Goal: Complete application form

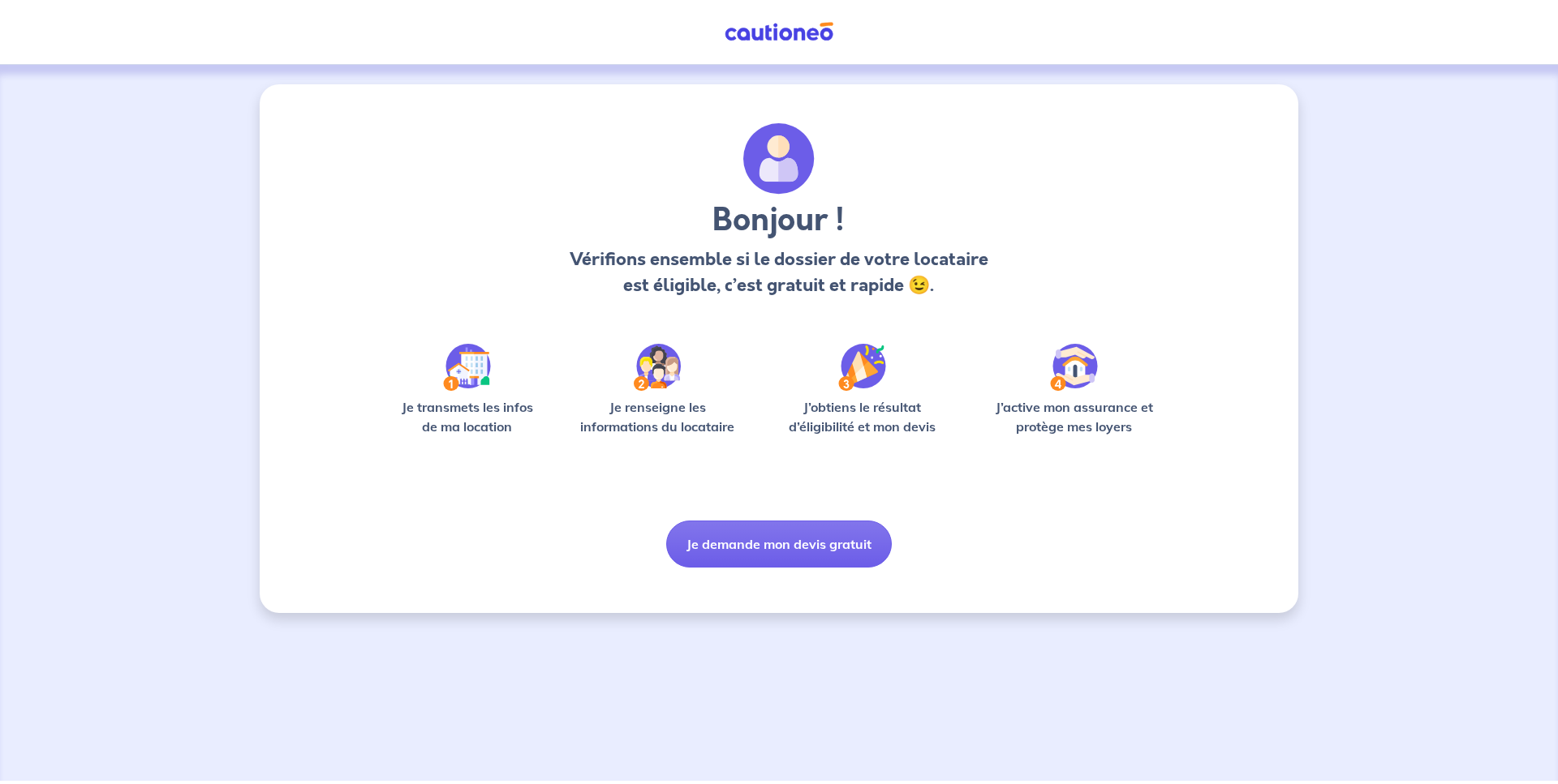
click at [760, 546] on button "Je demande mon devis gratuit" at bounding box center [779, 544] width 225 height 47
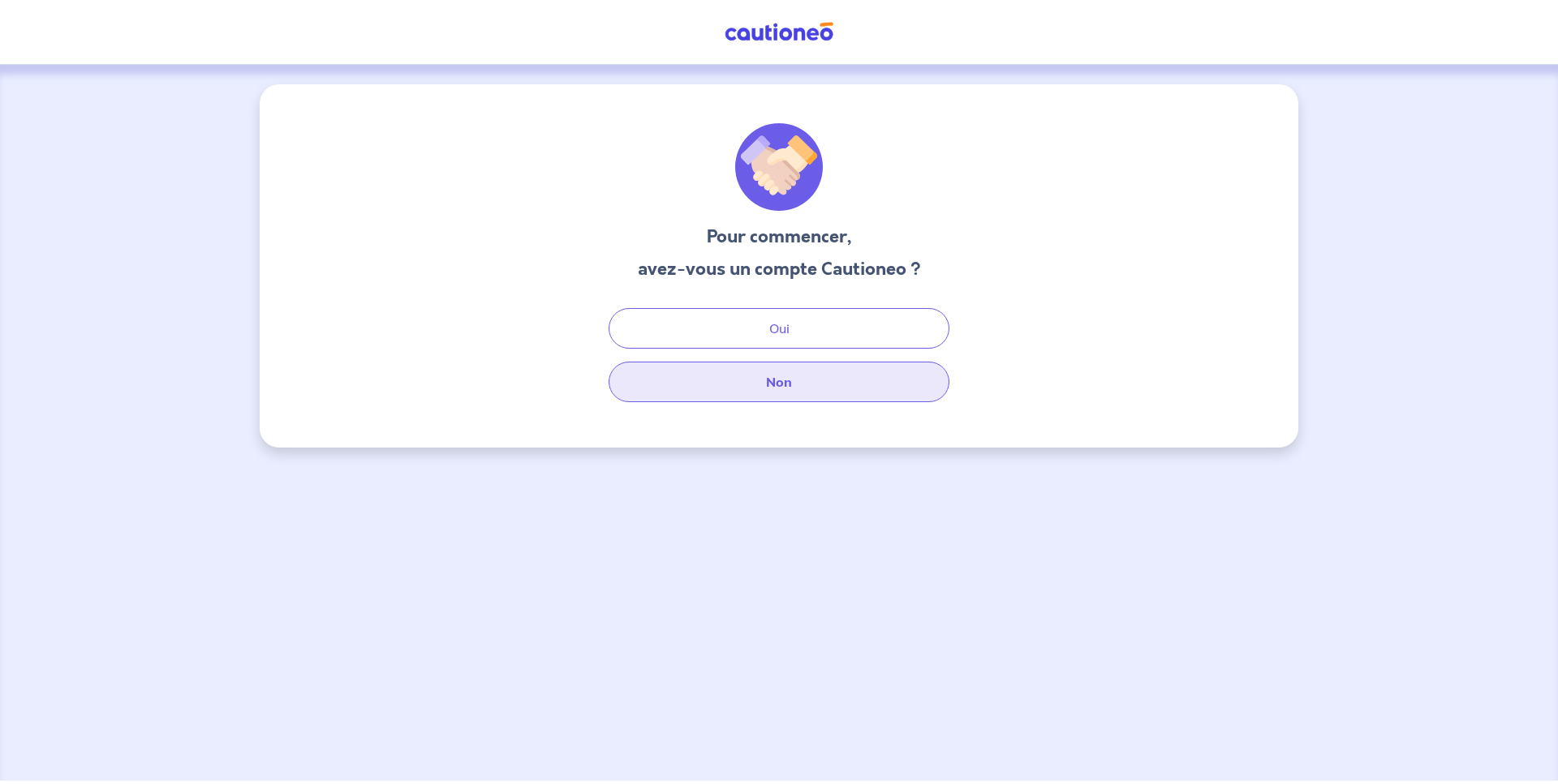
click at [716, 376] on button "Non" at bounding box center [779, 382] width 341 height 41
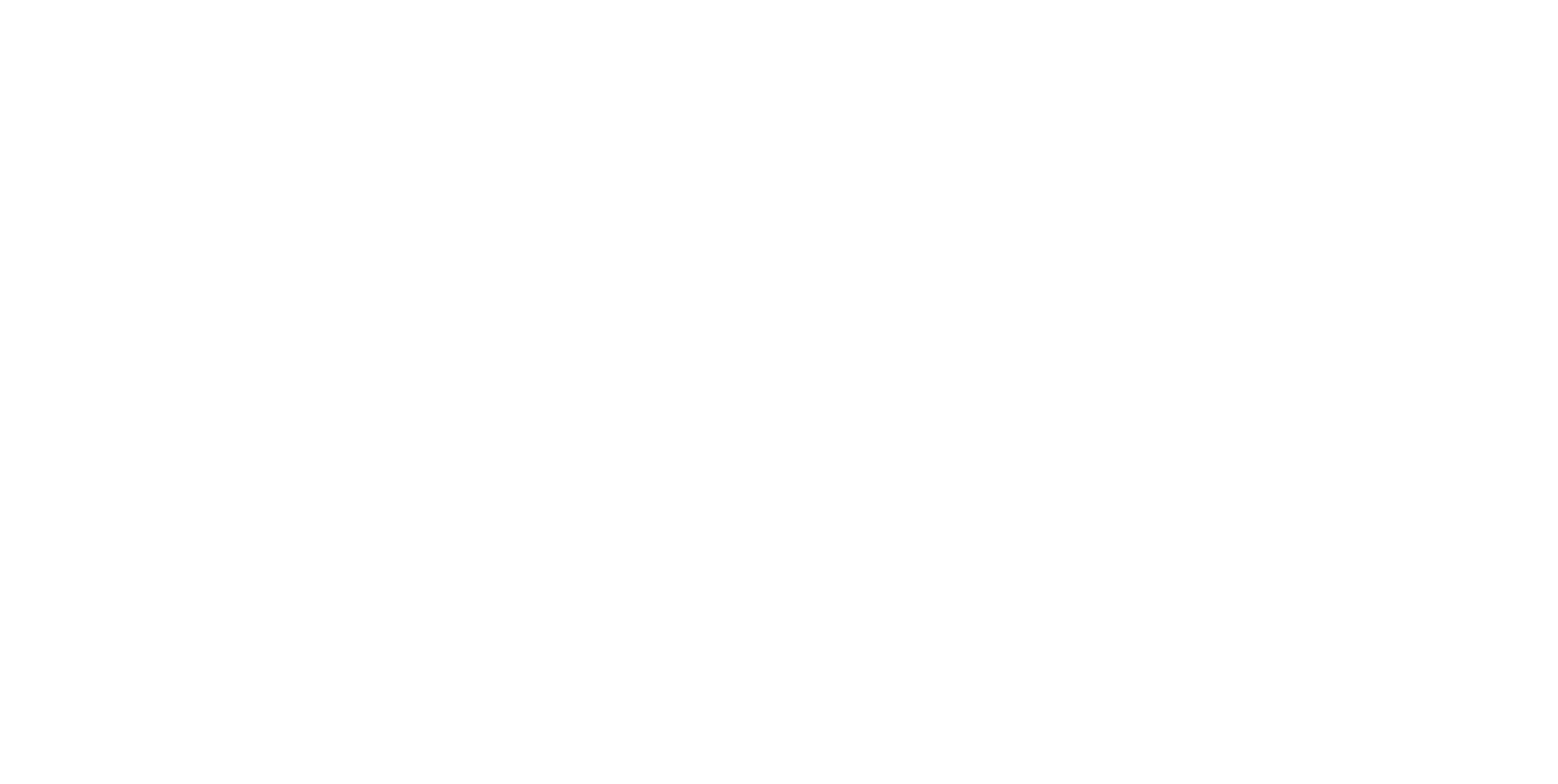
select select "FR"
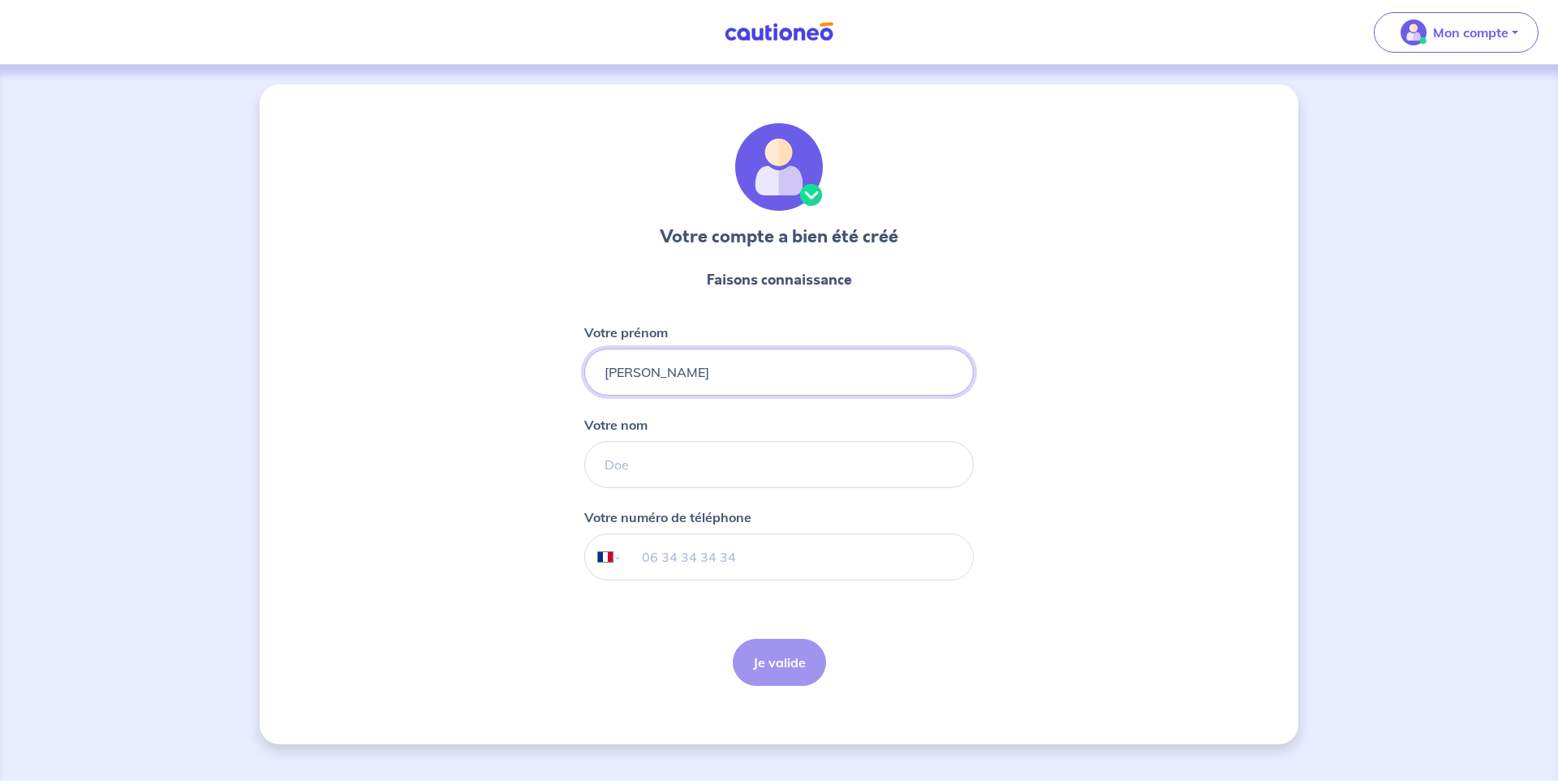
type input "[PERSON_NAME]"
click at [730, 555] on input "tel" at bounding box center [797, 557] width 351 height 46
type input "06 52 09 14 83"
click at [790, 652] on button "Je valide" at bounding box center [779, 663] width 93 height 47
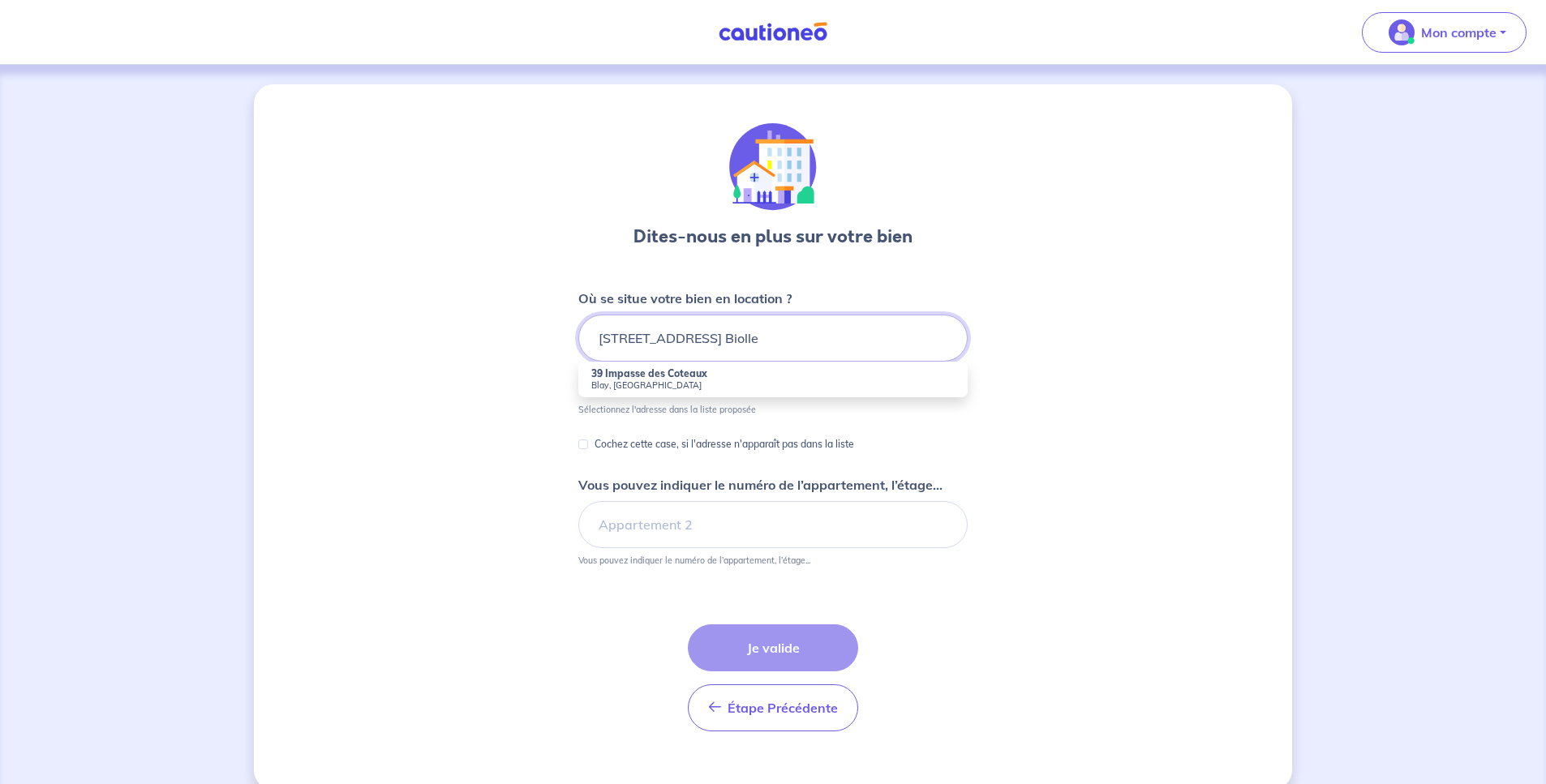
type input "[STREET_ADDRESS] Biolle"
drag, startPoint x: 744, startPoint y: 387, endPoint x: 754, endPoint y: 449, distance: 62.8
click at [754, 449] on p "Cochez cette case, si l'adresse n'apparaît pas dans la liste" at bounding box center [724, 444] width 259 height 19
click at [588, 449] on input "Cochez cette case, si l'adresse n'apparaît pas dans la liste" at bounding box center [583, 444] width 10 height 10
checkbox input "true"
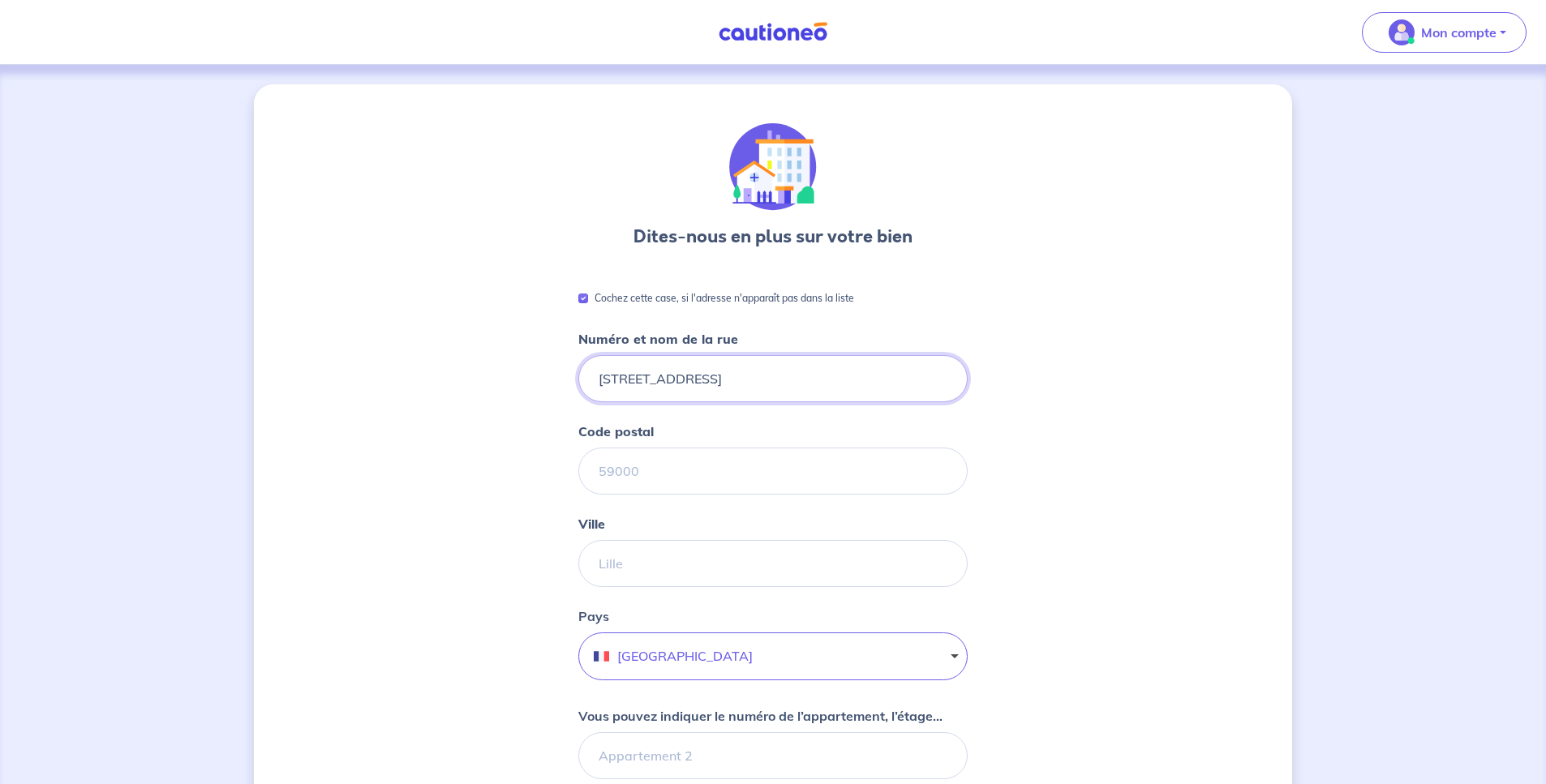
type input "[STREET_ADDRESS]"
type input "73410"
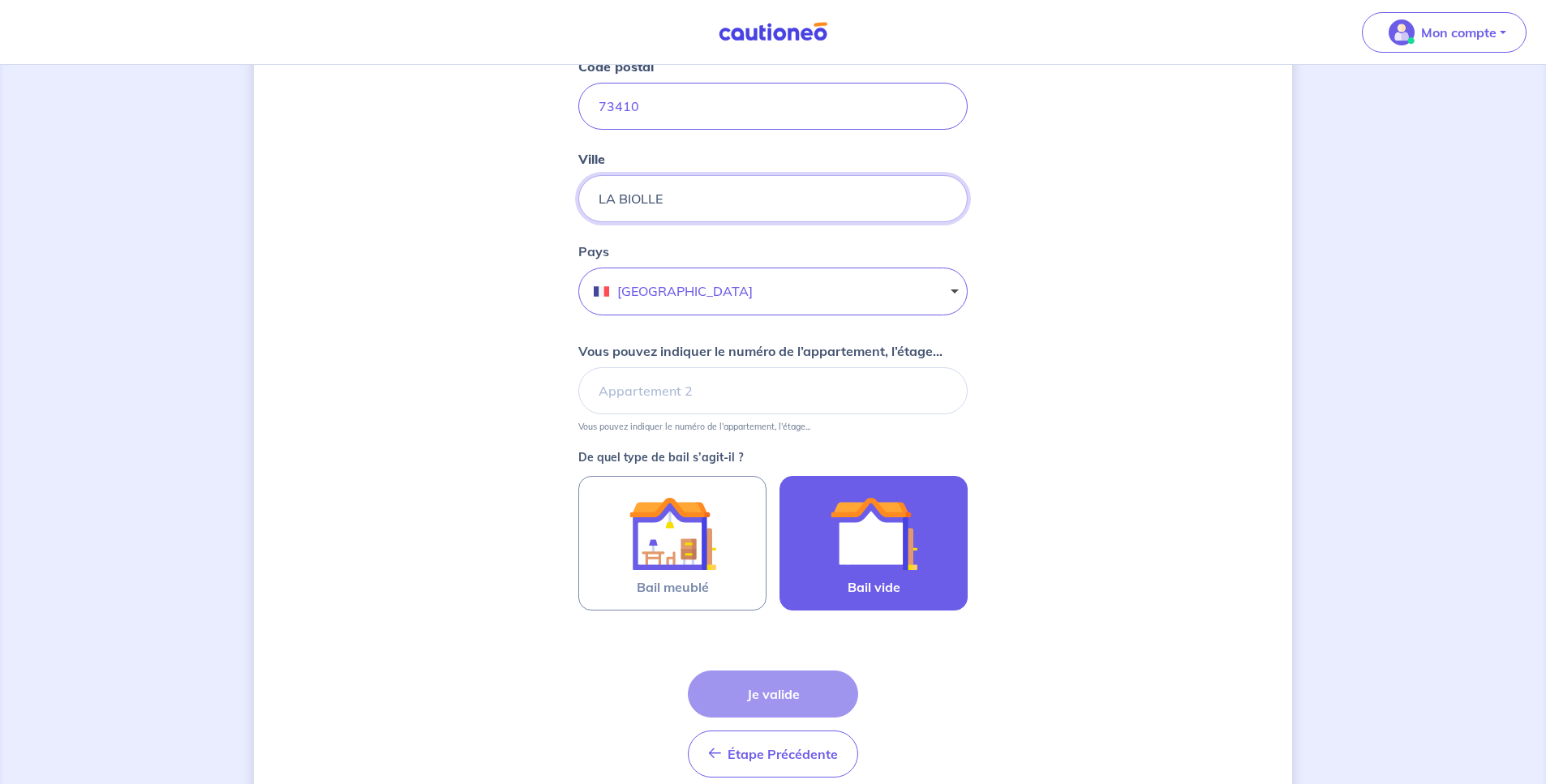
type input "LA BIOLLE"
click at [847, 594] on label "Bail vide" at bounding box center [874, 543] width 189 height 135
click at [0, 0] on input "Bail vide" at bounding box center [0, 0] width 0 height 0
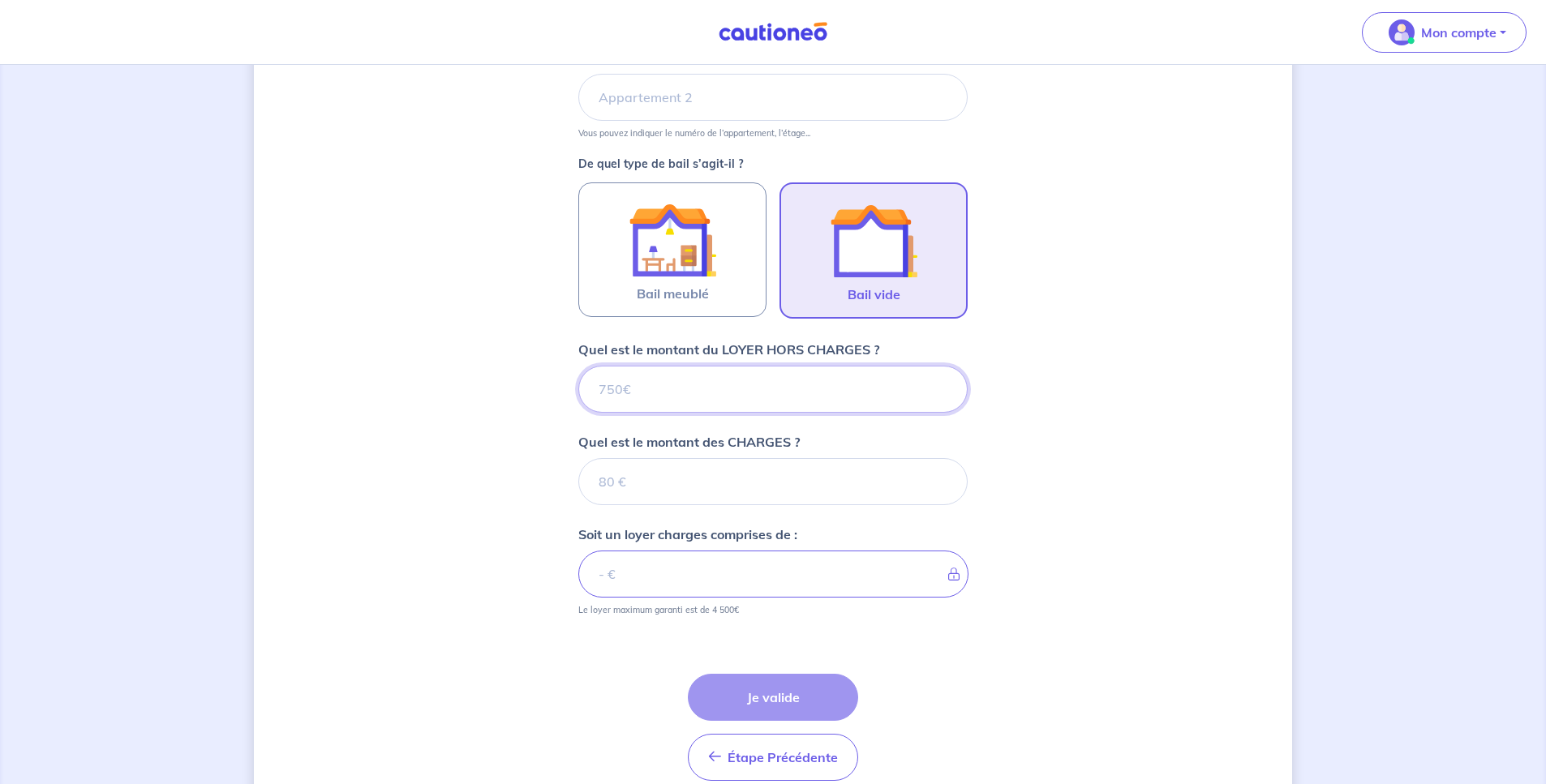
scroll to position [733, 0]
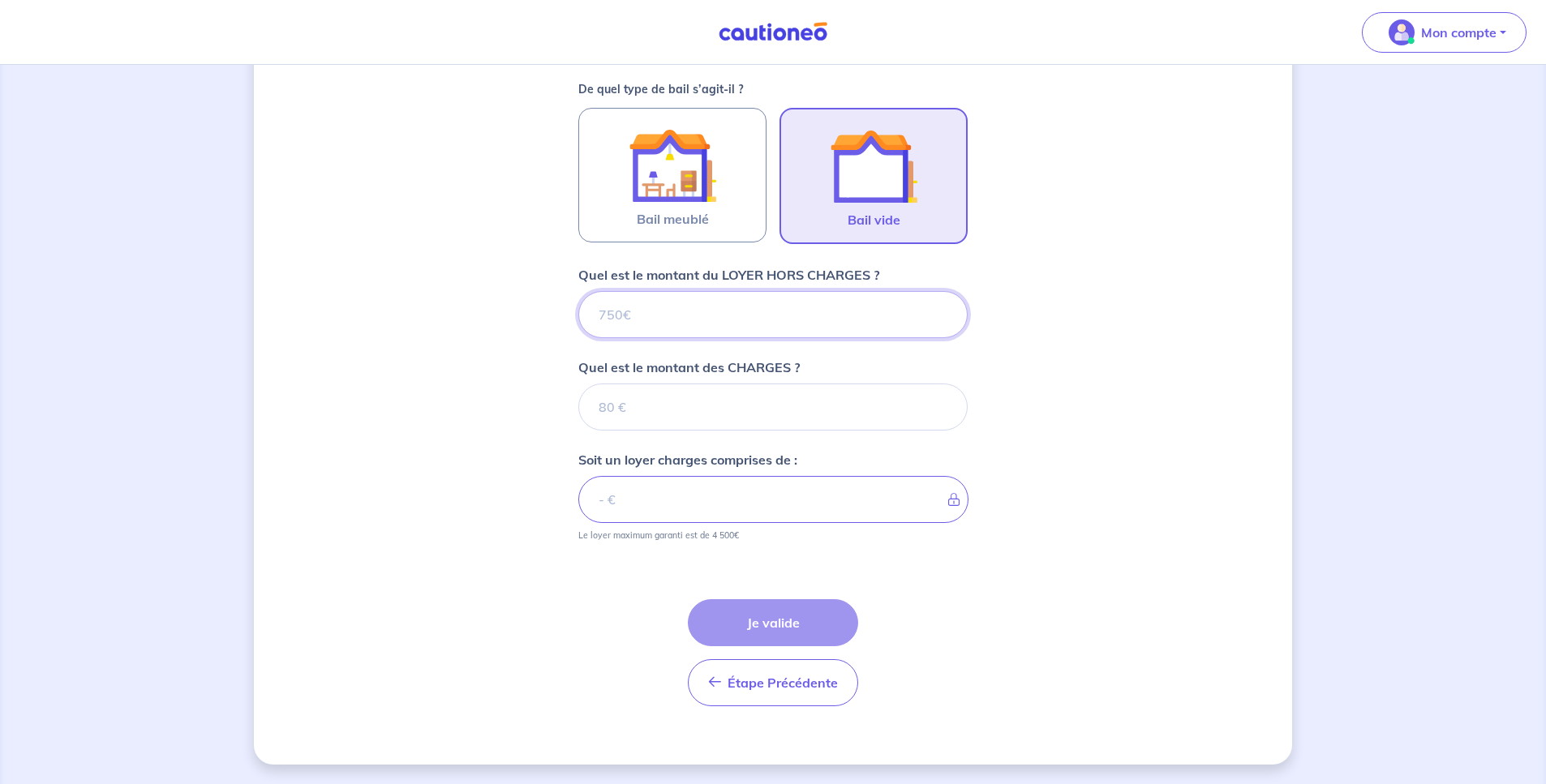
type input "1"
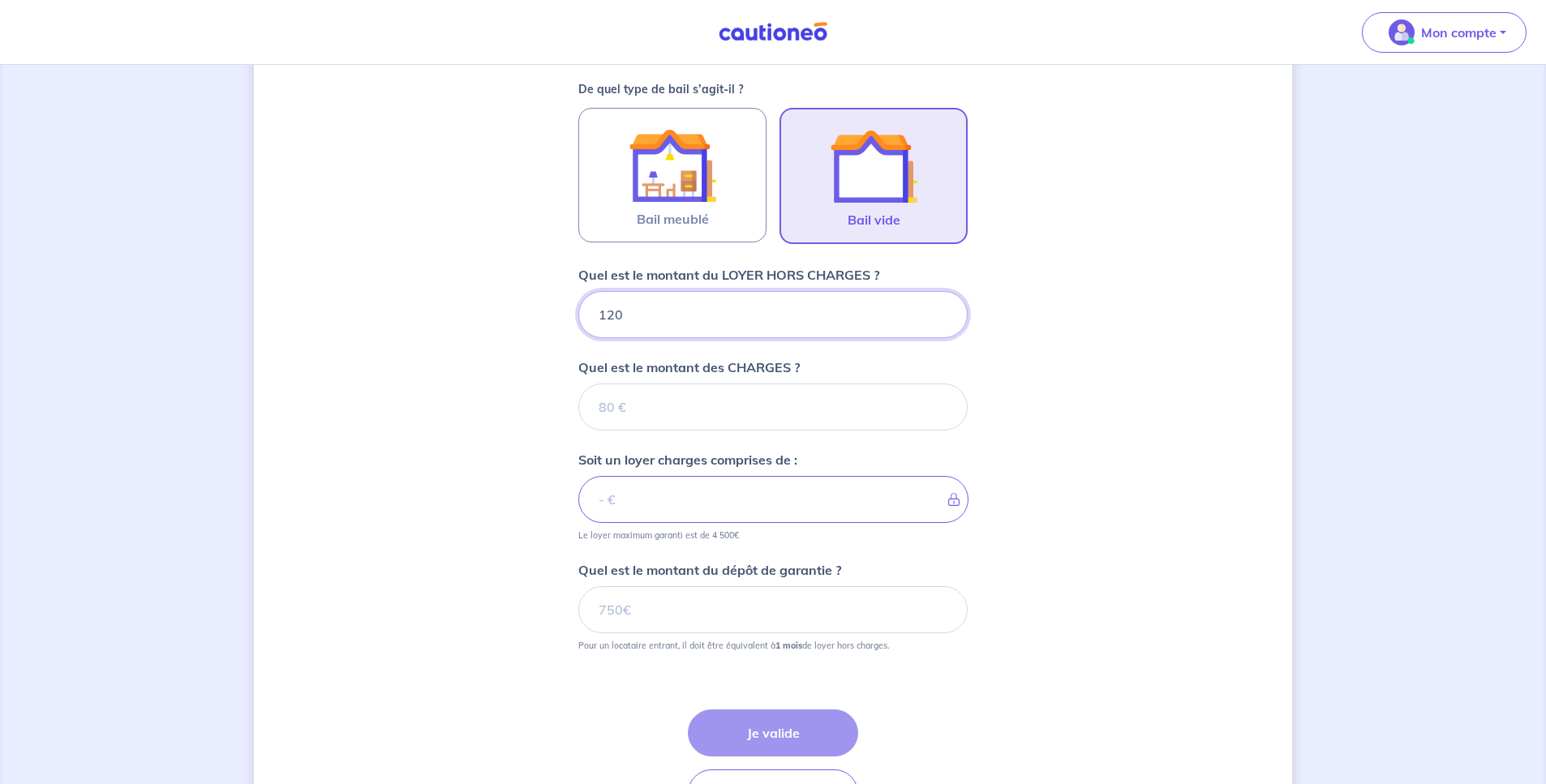
type input "1200"
click at [788, 405] on input "Quel est le montant des CHARGES ?" at bounding box center [773, 407] width 390 height 47
type input "100"
type input "1300"
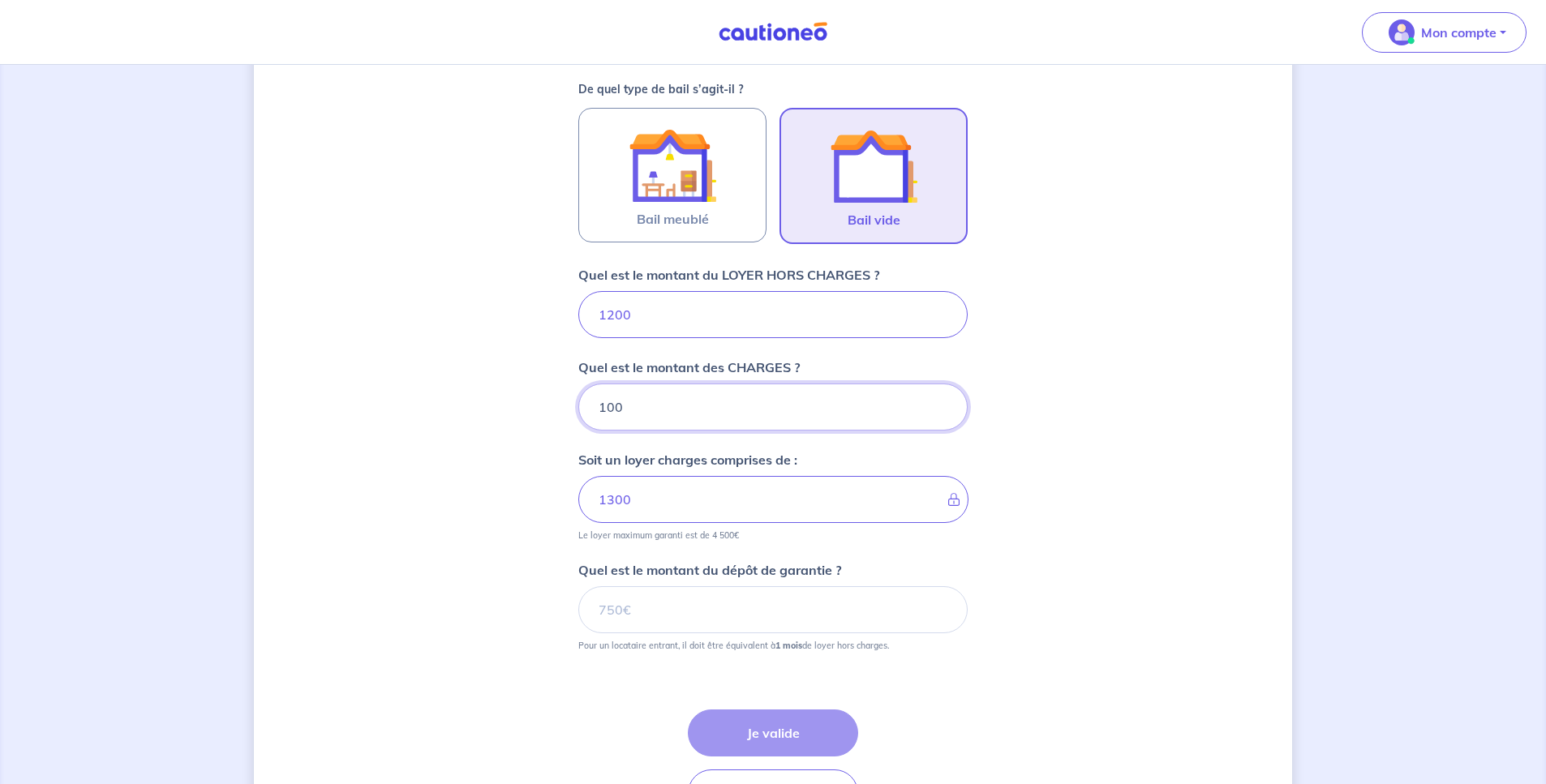
type input "100"
click at [613, 310] on input "1200" at bounding box center [773, 315] width 390 height 47
type input "1100"
type input "1200"
type input "1100"
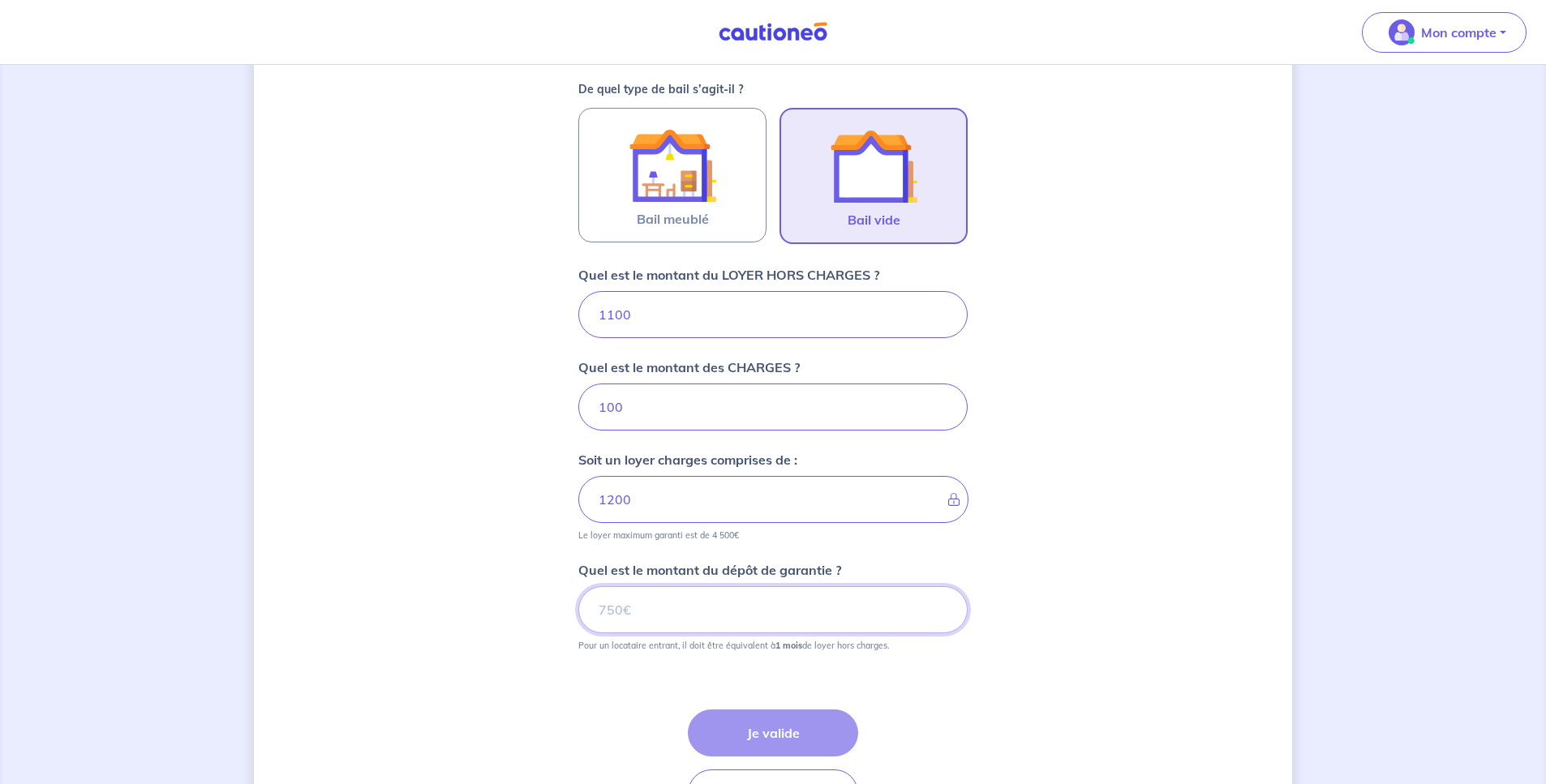
click at [680, 606] on input "Quel est le montant du dépôt de garantie ?" at bounding box center [773, 610] width 390 height 47
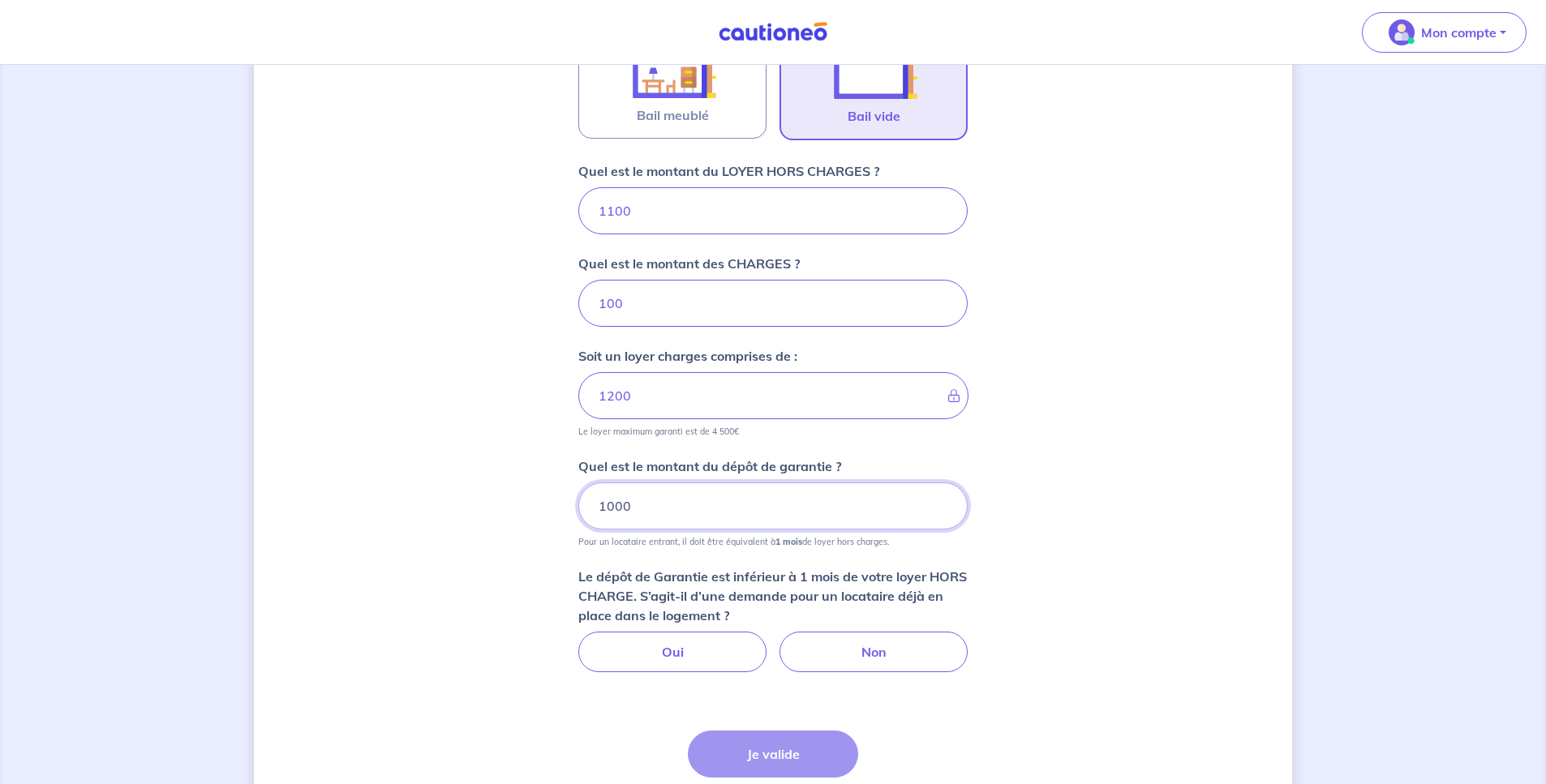
scroll to position [969, 0]
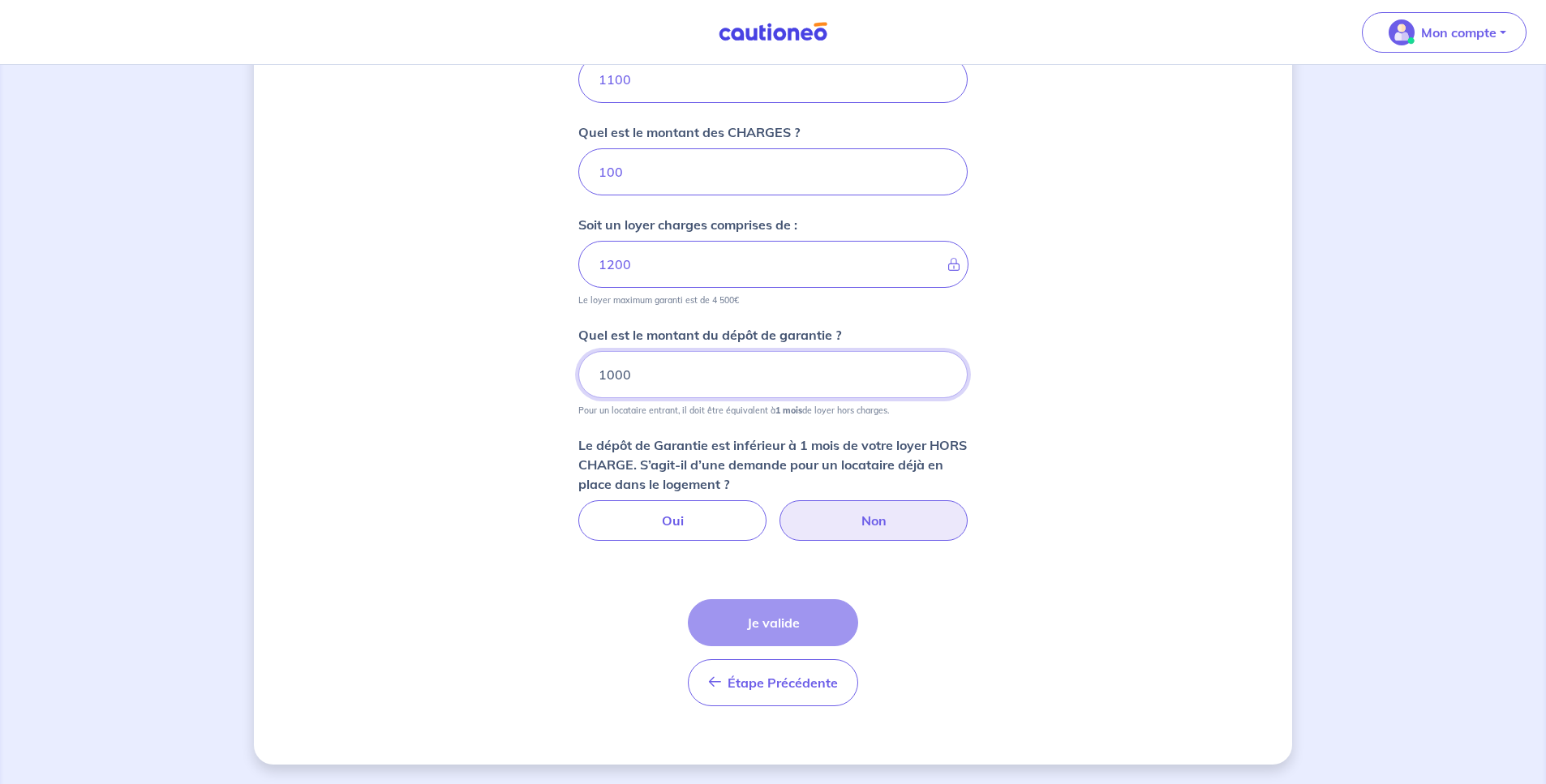
type input "1000"
click at [883, 528] on label "Non" at bounding box center [874, 521] width 189 height 41
click at [778, 511] on input "Non" at bounding box center [773, 505] width 11 height 11
radio input "true"
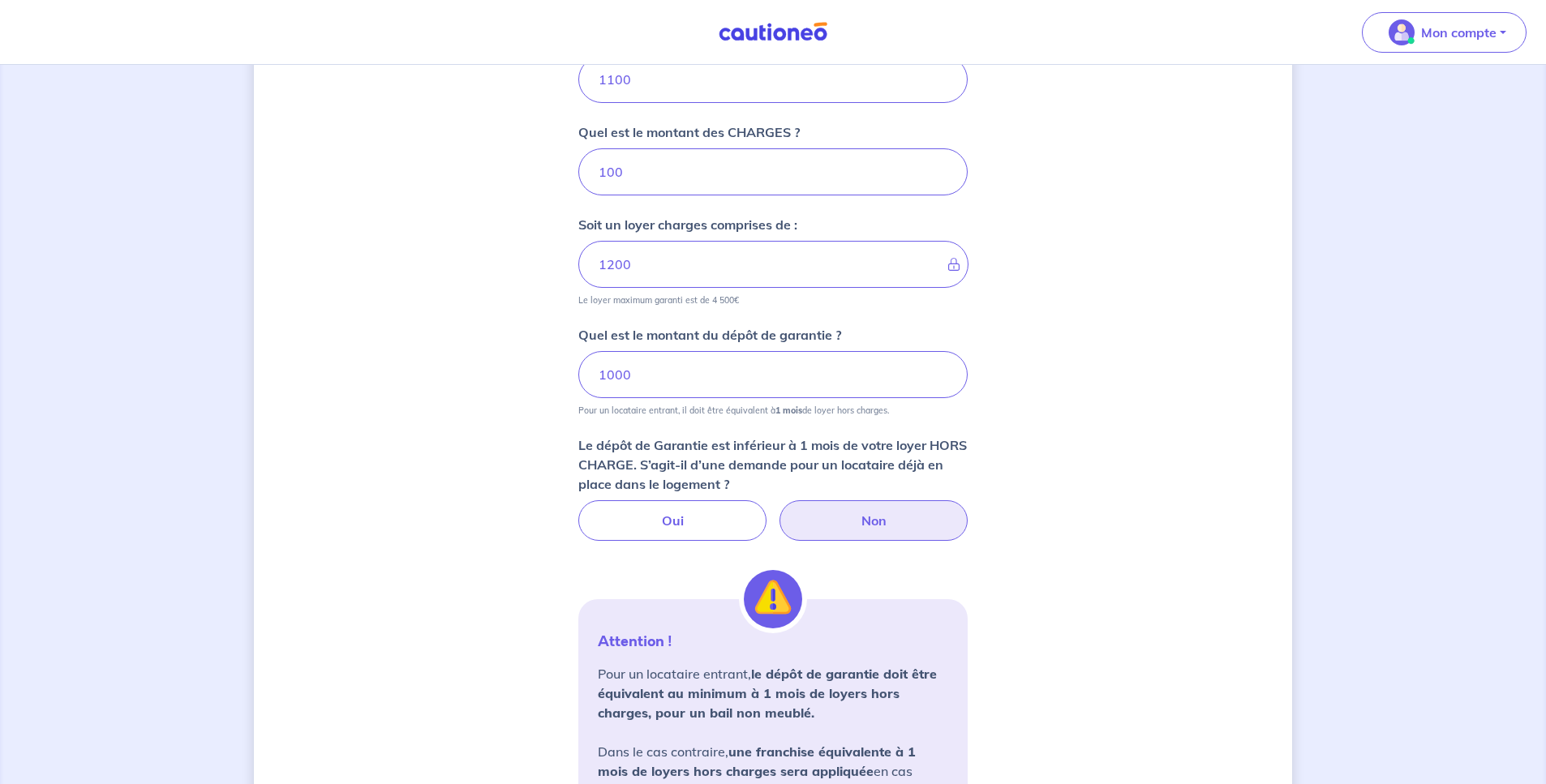
scroll to position [1236, 0]
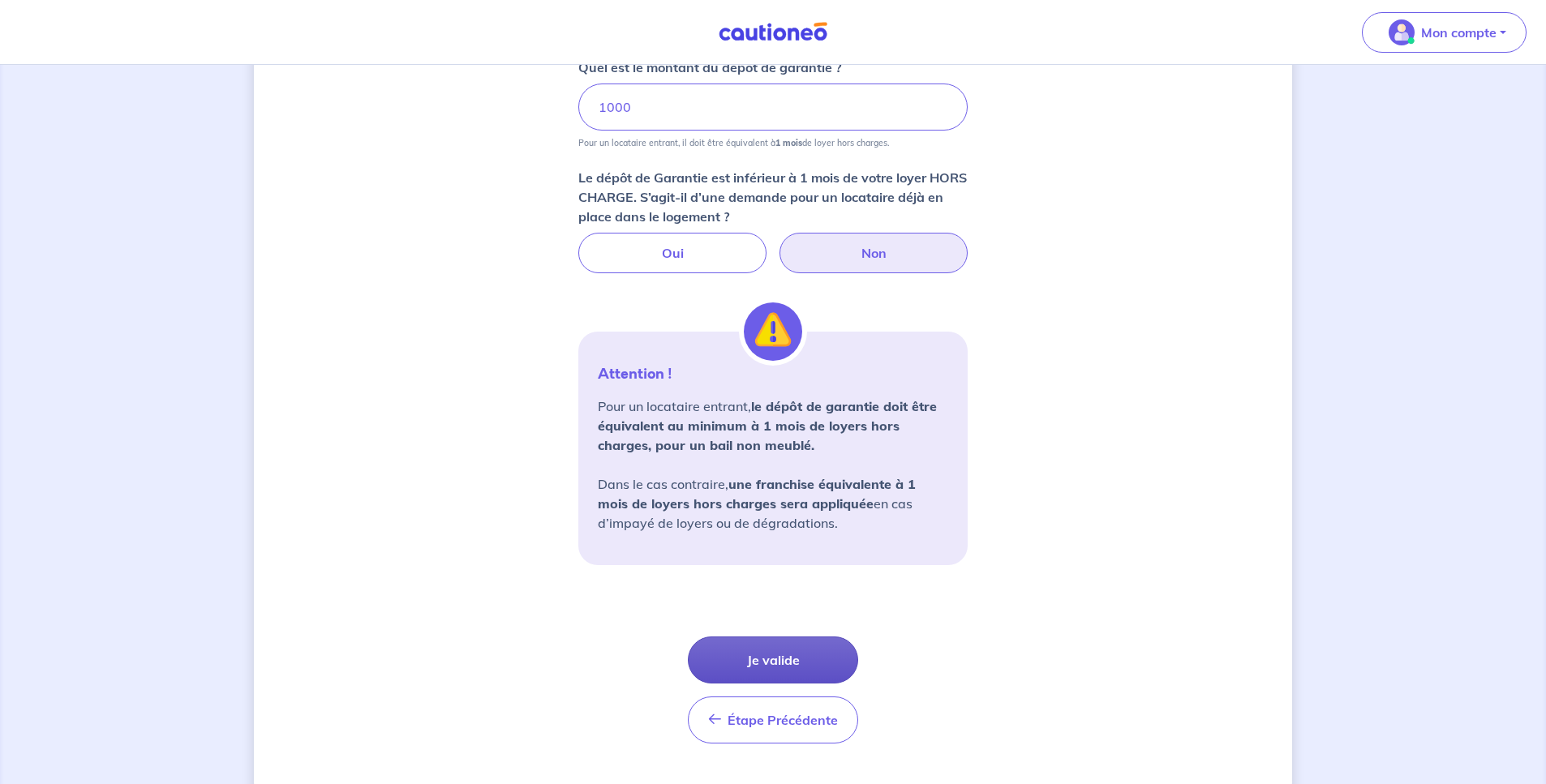
click at [841, 653] on button "Je valide" at bounding box center [773, 660] width 170 height 47
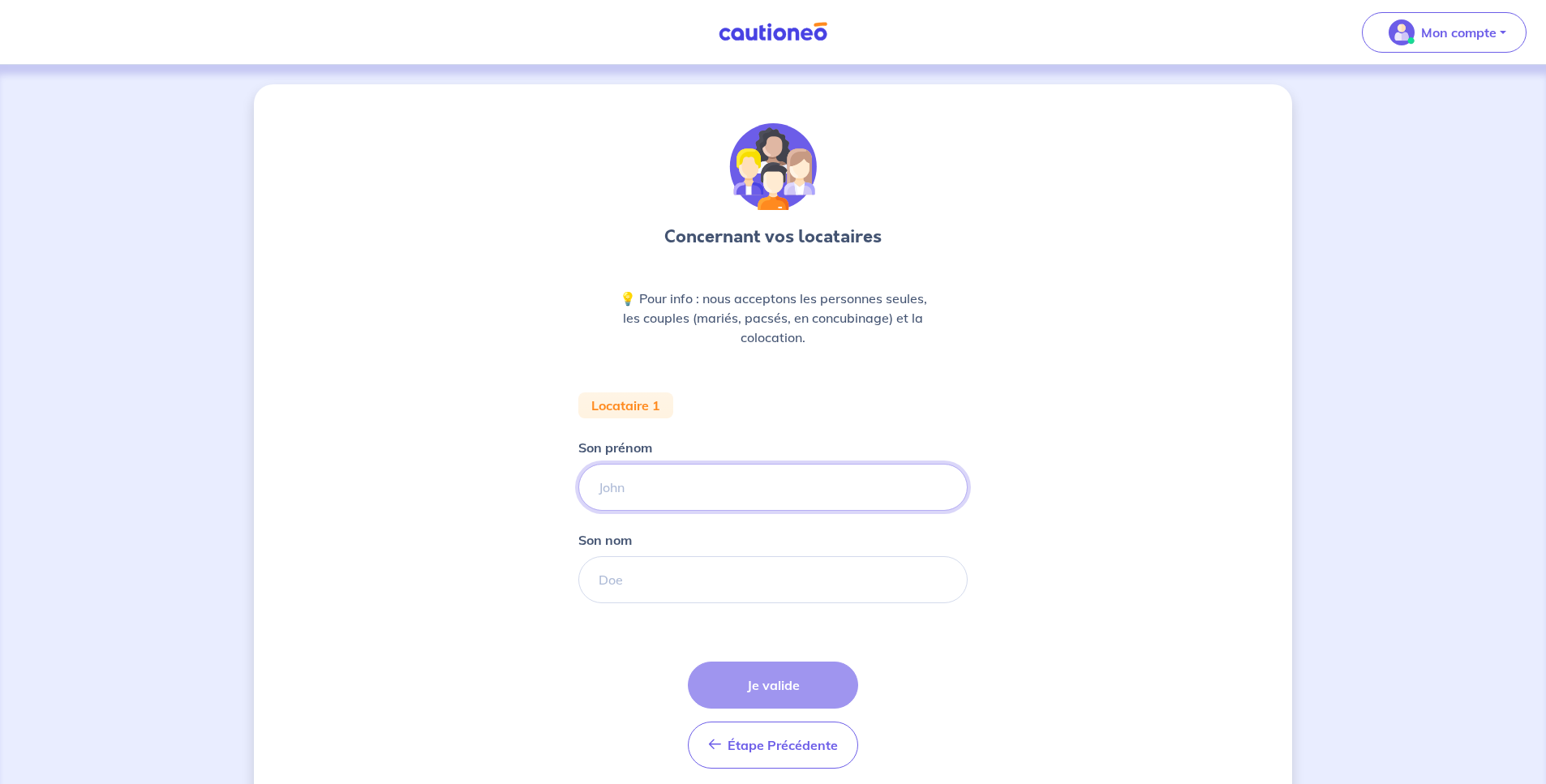
click at [716, 481] on input "Son prénom" at bounding box center [773, 488] width 390 height 47
type input "Véronique"
click at [685, 582] on input "Son nom" at bounding box center [773, 580] width 390 height 47
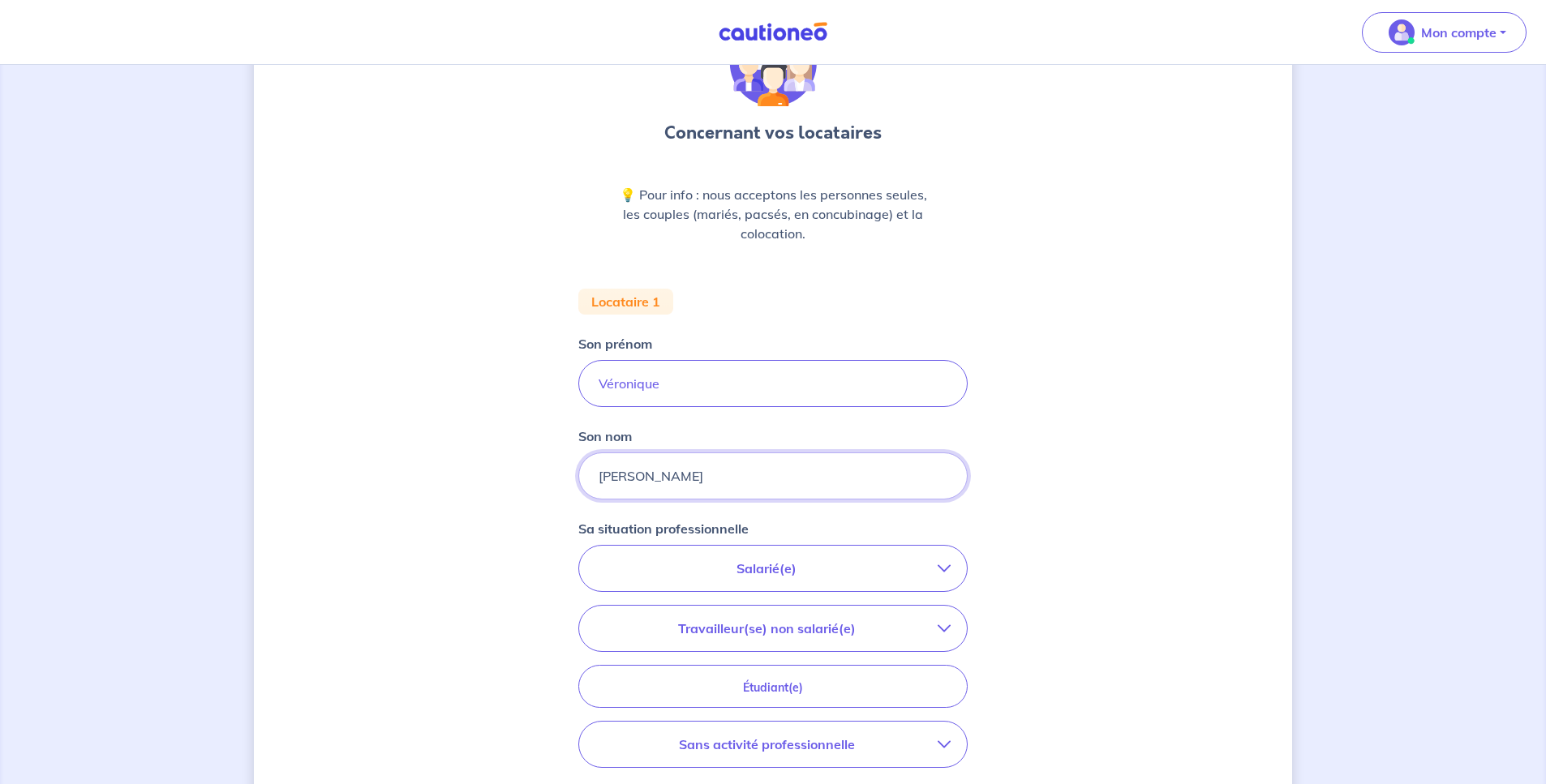
scroll to position [216, 0]
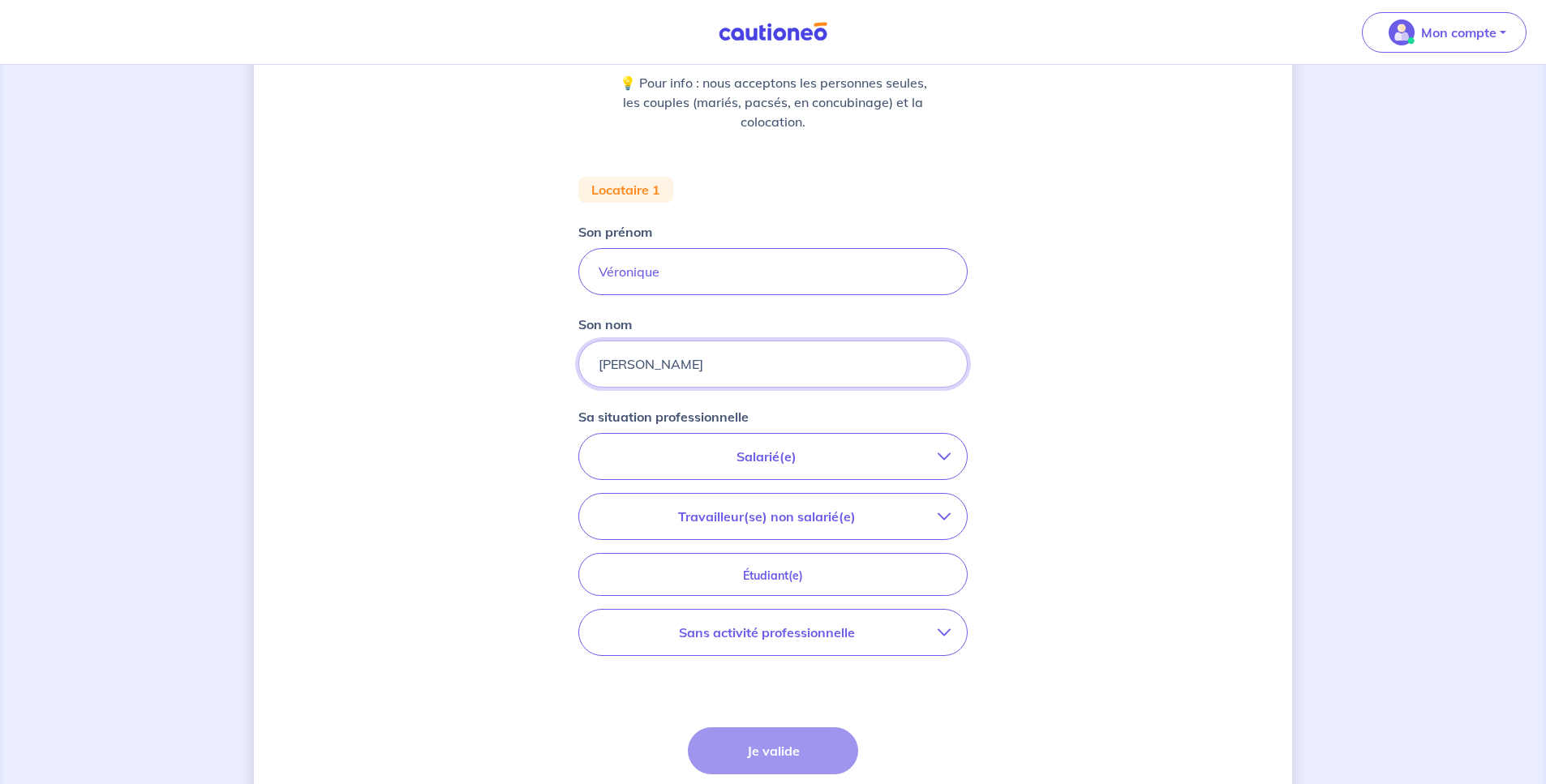
type input "[PERSON_NAME]"
click at [831, 637] on p "Sans activité professionnelle" at bounding box center [767, 632] width 342 height 19
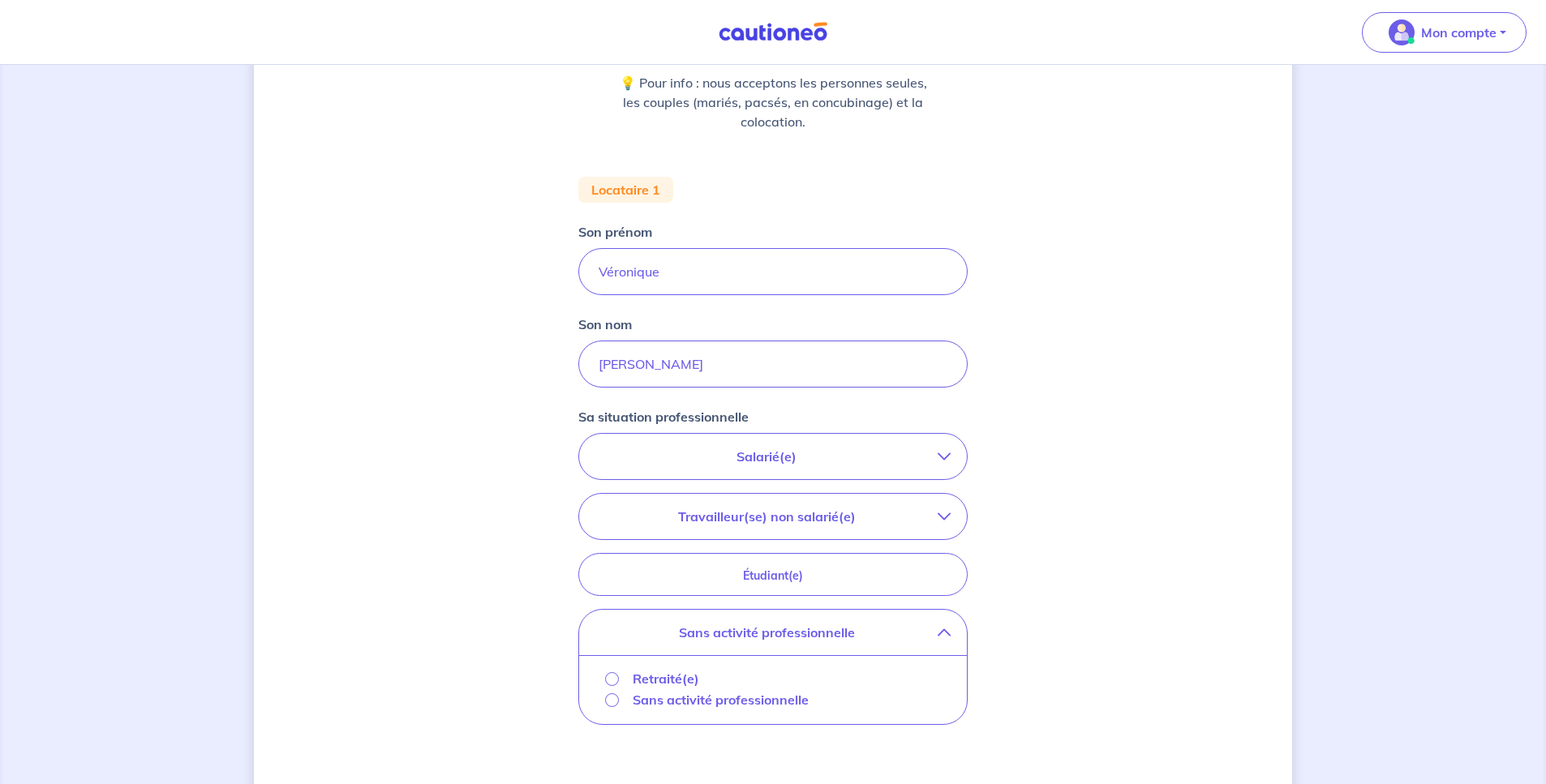
click at [616, 677] on input "Retraité(e)" at bounding box center [612, 679] width 14 height 14
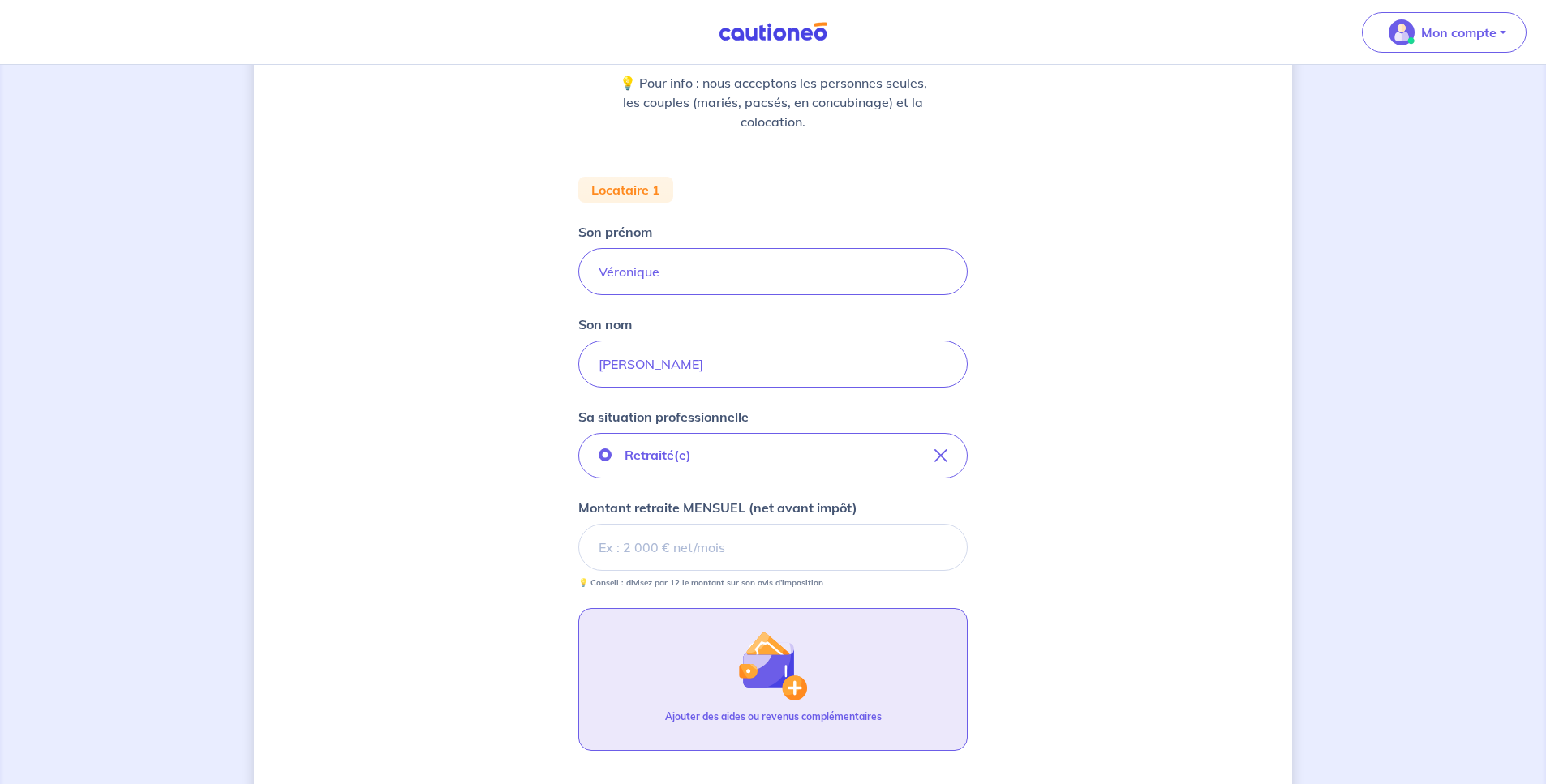
scroll to position [445, 0]
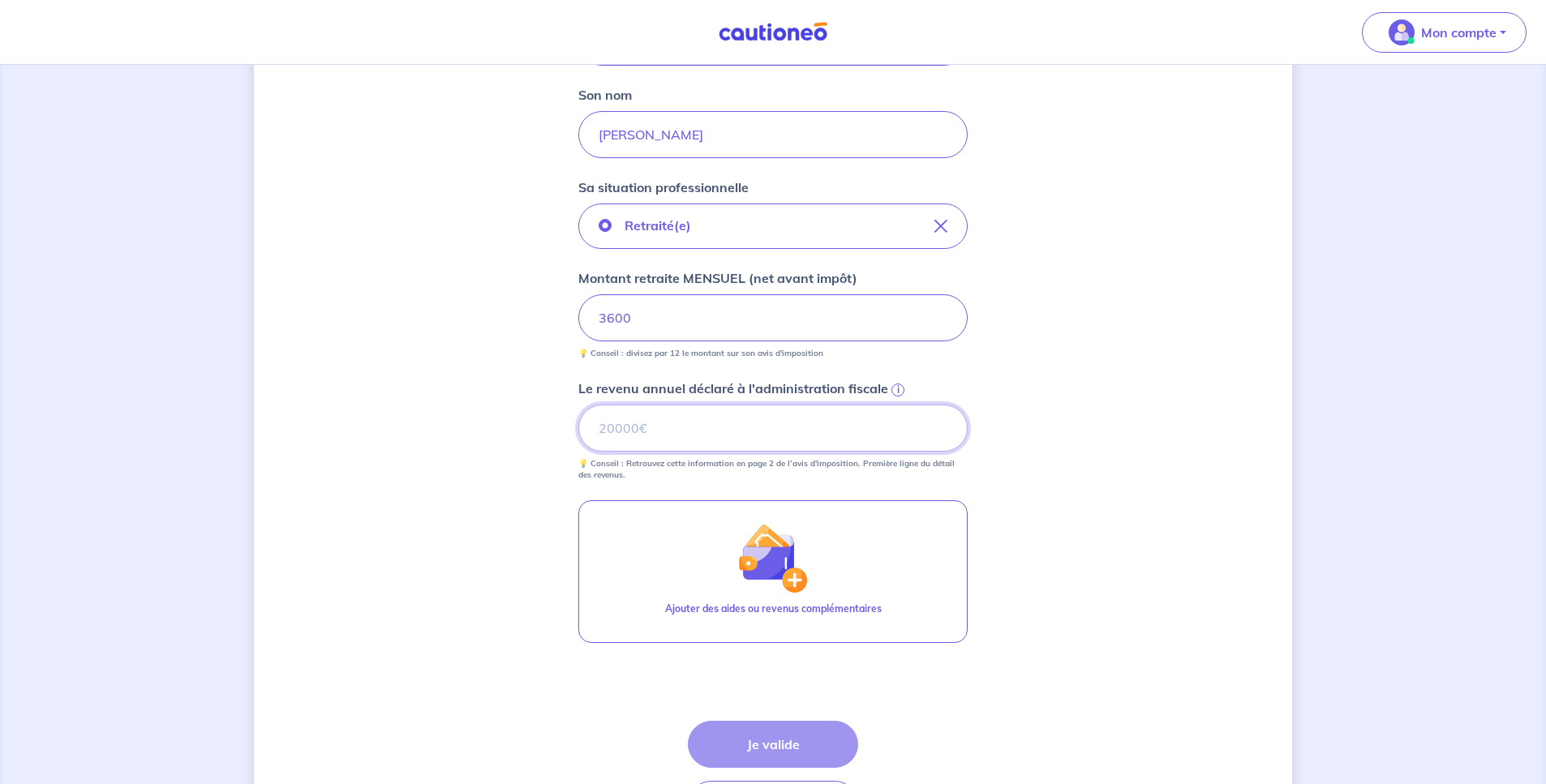
click at [739, 424] on input "Le revenu annuel déclaré à l'administration fiscale i" at bounding box center [773, 428] width 390 height 47
type input "45000"
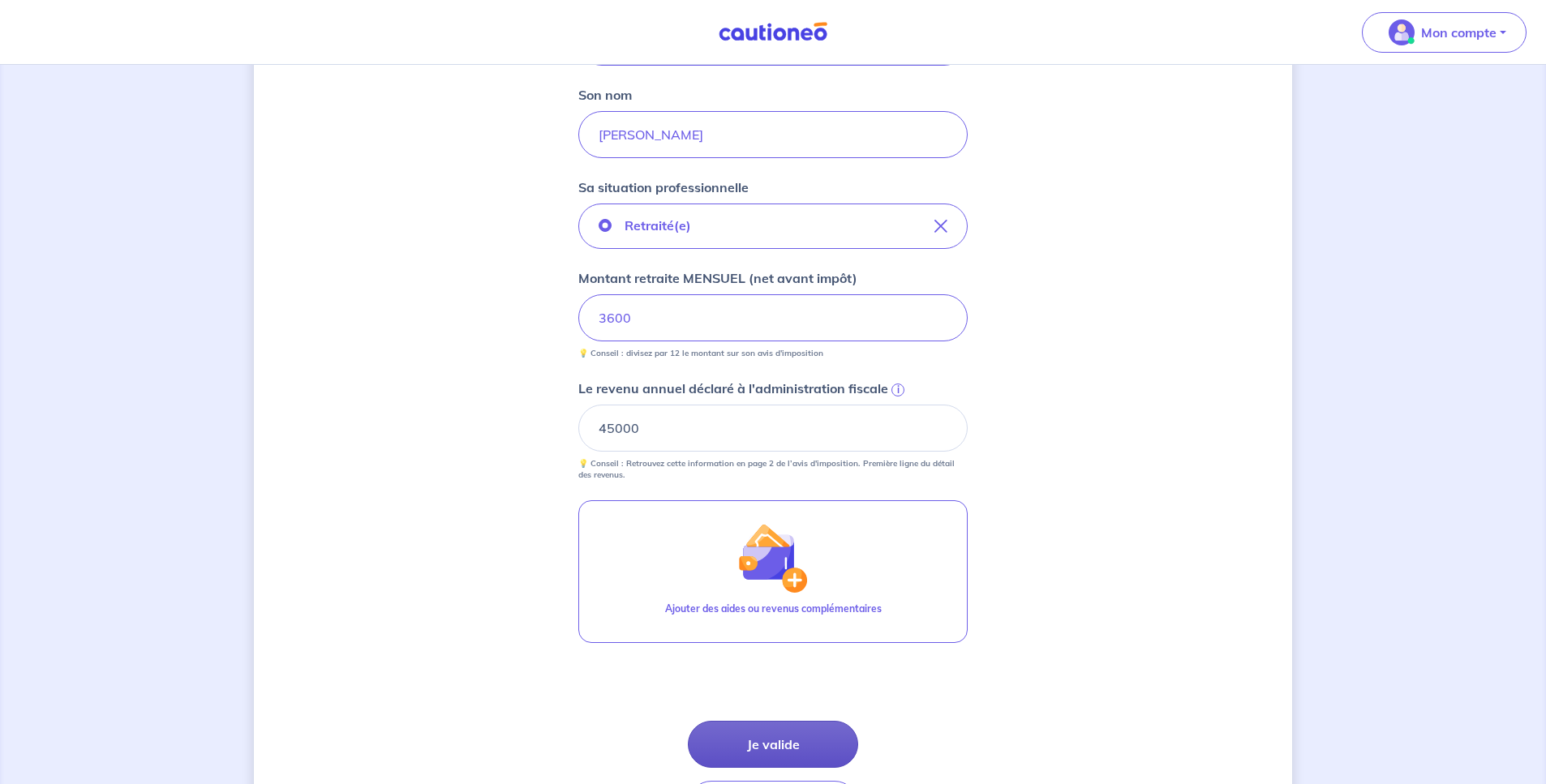
click at [791, 758] on button "Je valide" at bounding box center [773, 744] width 170 height 47
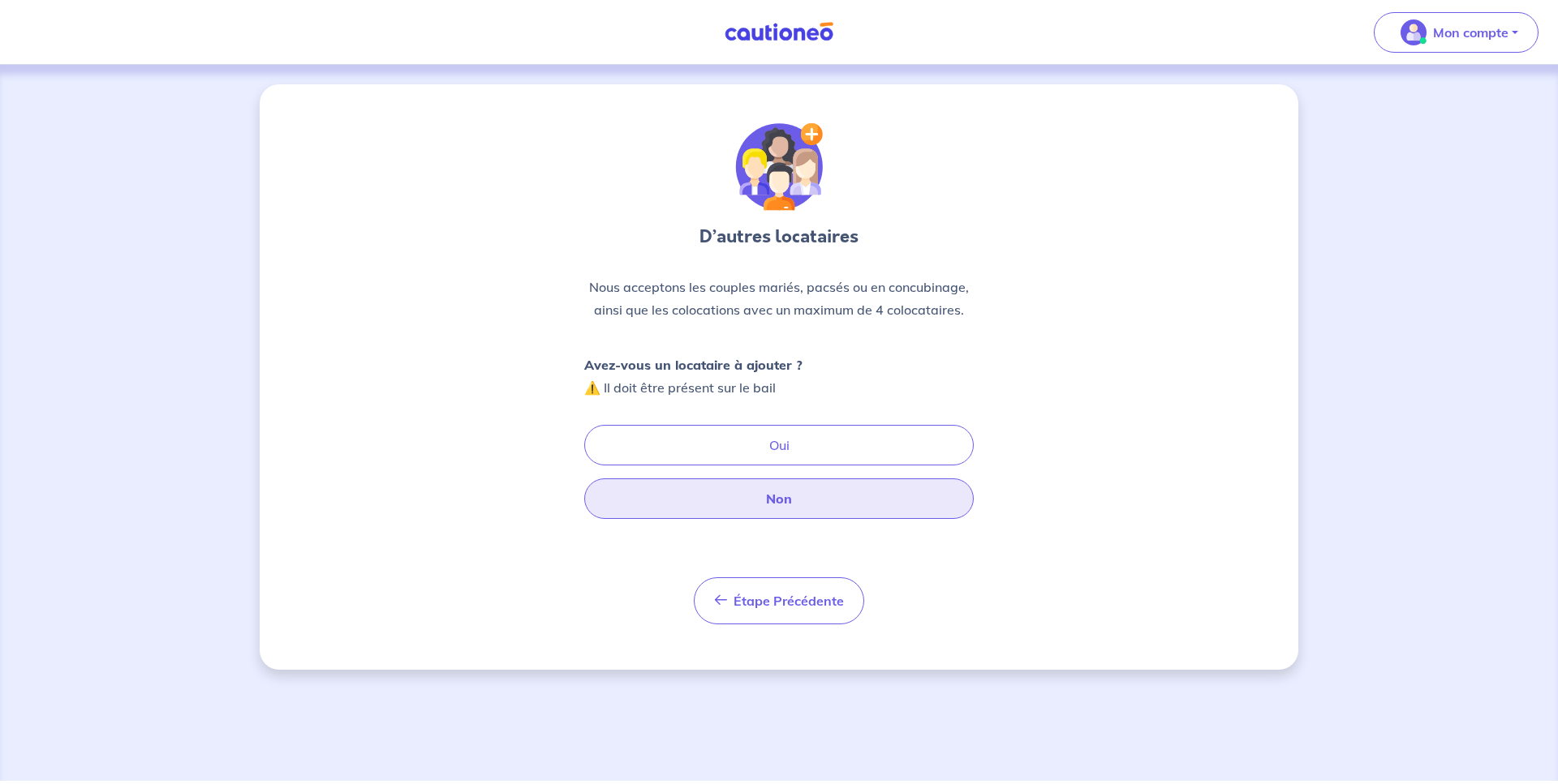
click at [779, 494] on button "Non" at bounding box center [779, 499] width 390 height 41
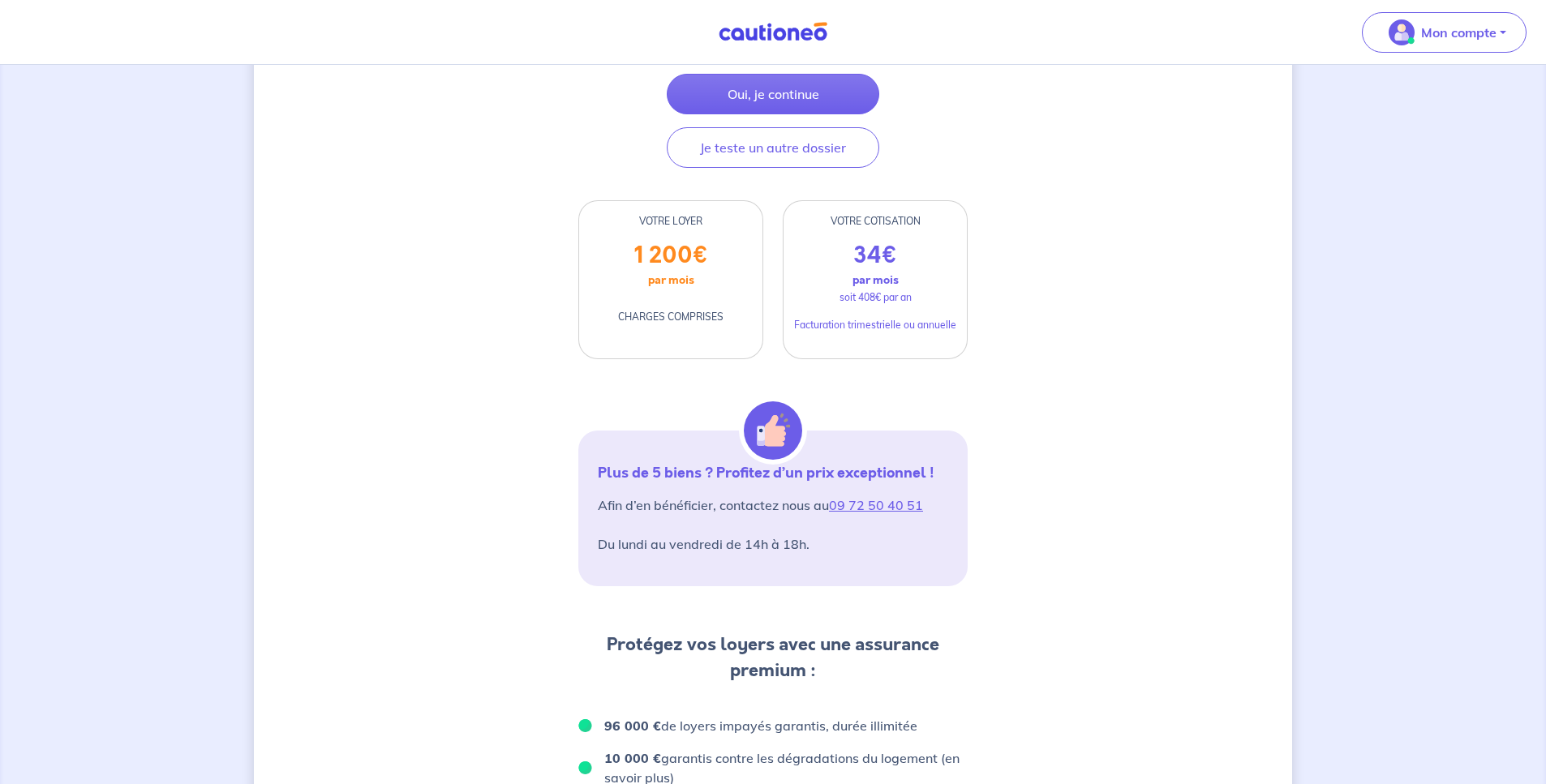
scroll to position [186, 0]
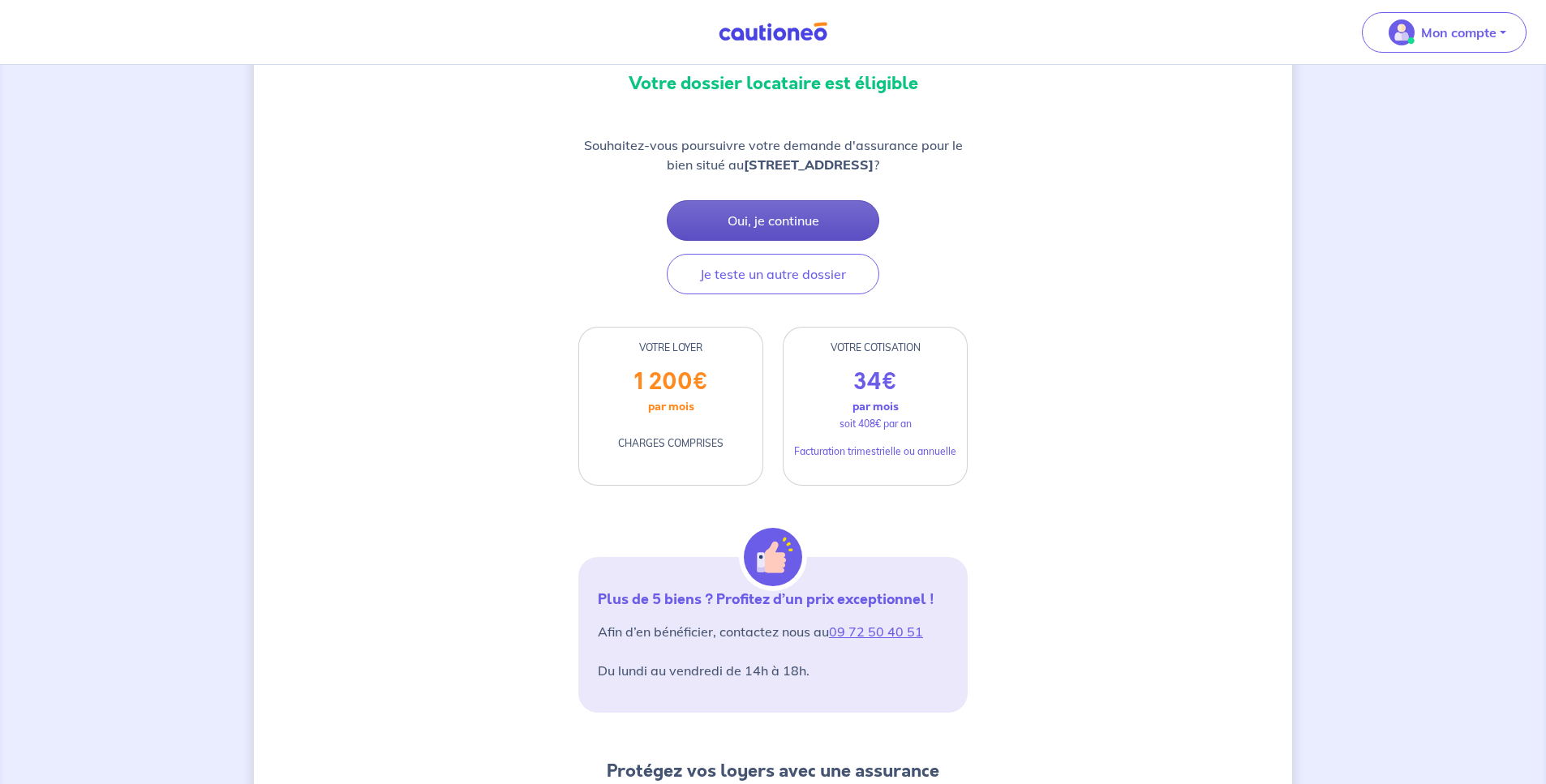
click at [797, 221] on button "Oui, je continue" at bounding box center [773, 221] width 213 height 41
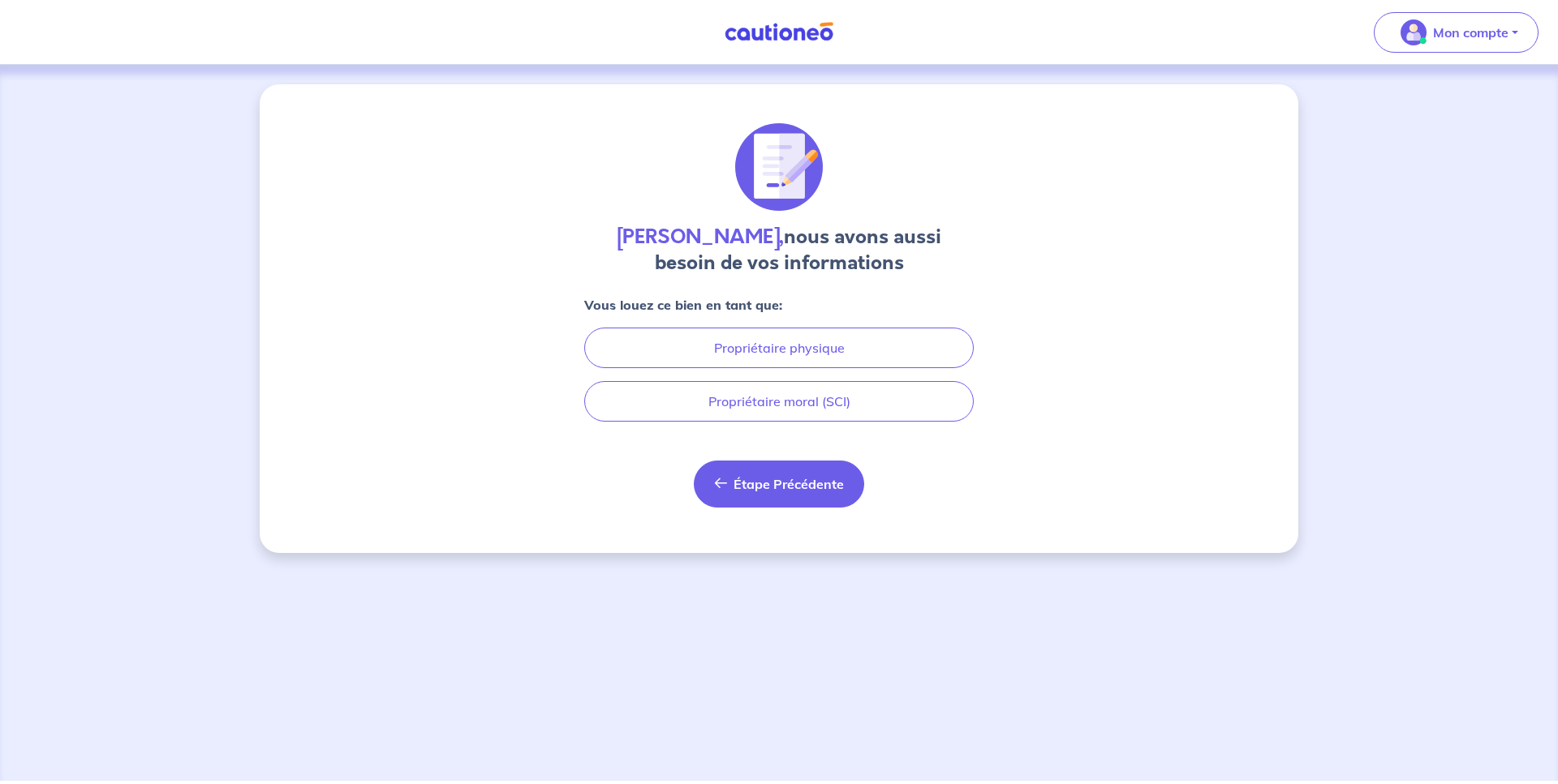
click at [817, 489] on span "Étape Précédente" at bounding box center [789, 484] width 111 height 17
